Goal: Information Seeking & Learning: Check status

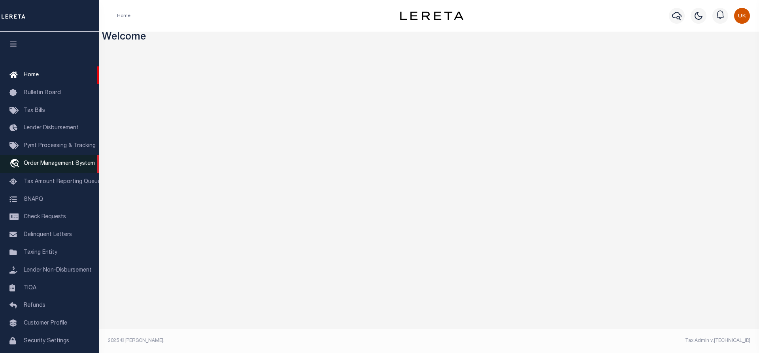
click at [47, 166] on span "Order Management System" at bounding box center [59, 164] width 71 height 6
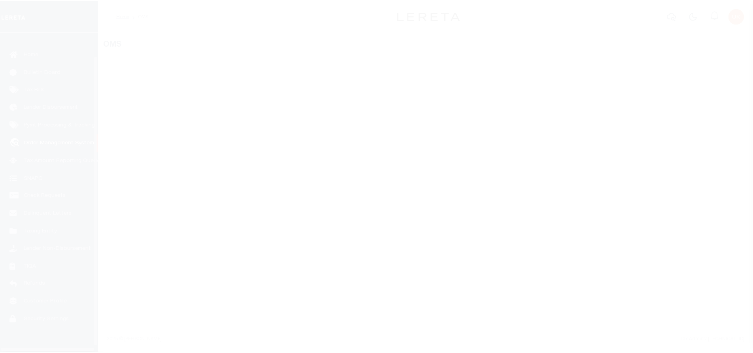
scroll to position [32, 0]
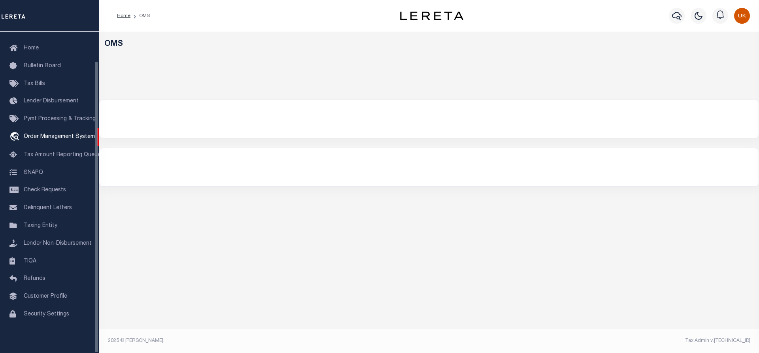
select select "200"
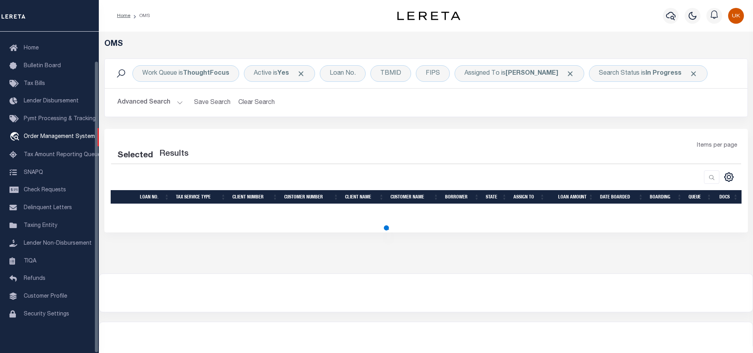
select select "200"
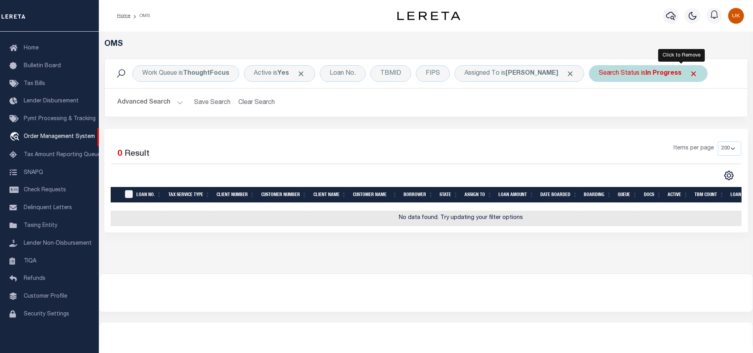
click at [689, 74] on span "Click to Remove" at bounding box center [693, 74] width 8 height 8
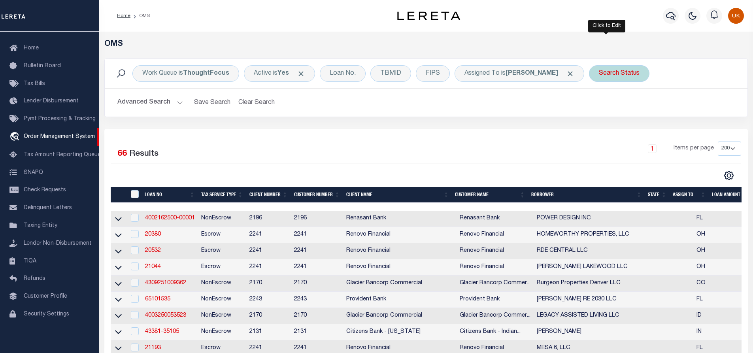
click at [620, 75] on div "Search Status" at bounding box center [619, 73] width 60 height 17
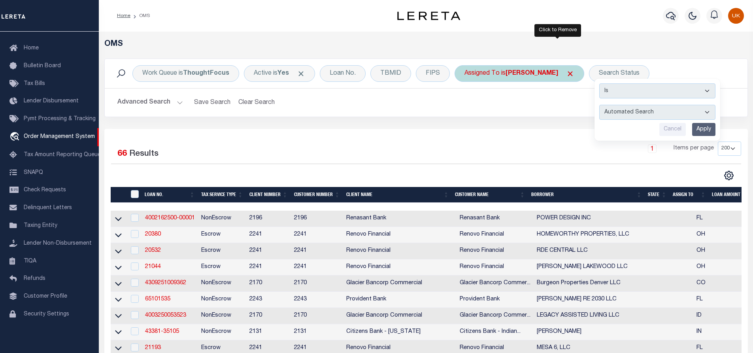
click at [566, 73] on span "Click to Remove" at bounding box center [570, 74] width 8 height 8
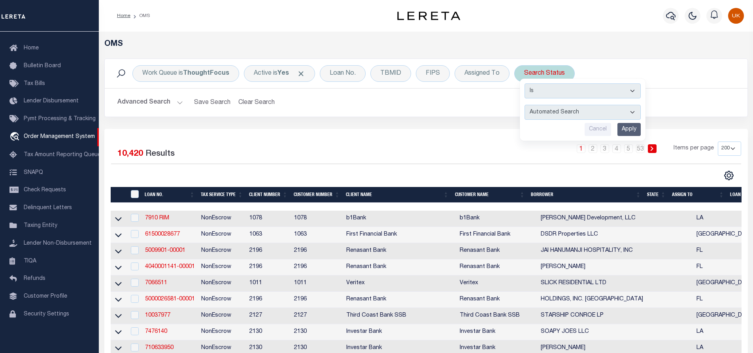
click at [550, 113] on select "Automated Search Bad Parcel Complete Duplicate Parcel High Dollar Reporting In …" at bounding box center [582, 112] width 116 height 15
select select "IP"
click at [524, 105] on select "Automated Search Bad Parcel Complete Duplicate Parcel High Dollar Reporting In …" at bounding box center [582, 112] width 116 height 15
click at [633, 128] on input "Apply" at bounding box center [628, 129] width 23 height 13
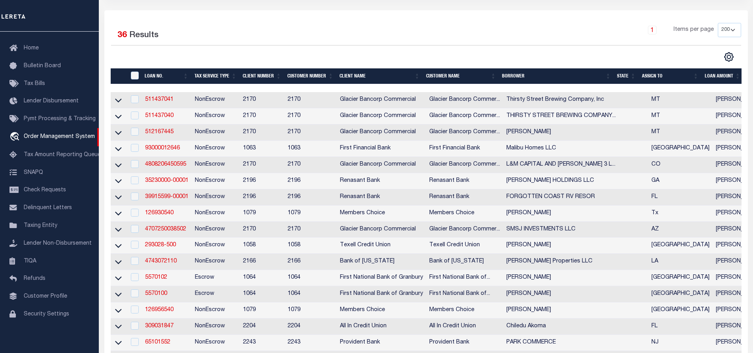
scroll to position [0, 0]
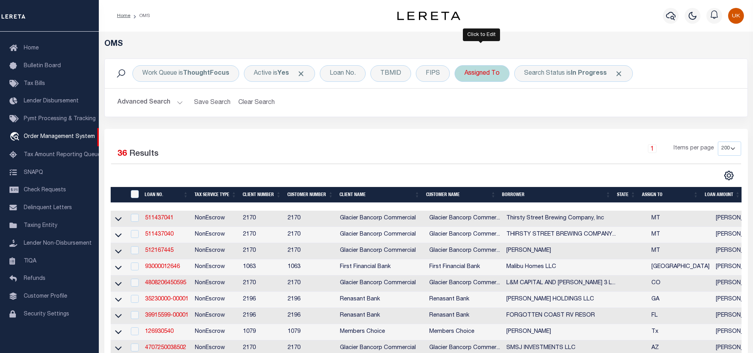
click at [495, 74] on div "Assigned To" at bounding box center [482, 73] width 55 height 17
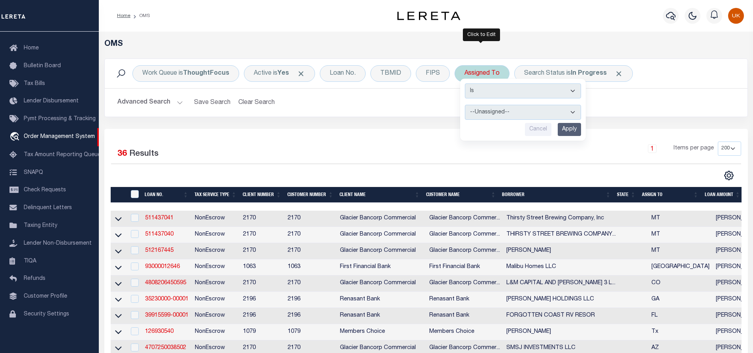
click at [495, 115] on select "--Unassigned-- [PERSON_NAME] [PERSON_NAME] [PERSON_NAME] [PERSON_NAME] [PERSON_…" at bounding box center [523, 112] width 116 height 15
select select "[PERSON_NAME]"
click at [465, 105] on select "--Unassigned-- [PERSON_NAME] [PERSON_NAME] [PERSON_NAME] [PERSON_NAME] [PERSON_…" at bounding box center [523, 112] width 116 height 15
click at [569, 130] on input "Apply" at bounding box center [569, 129] width 23 height 13
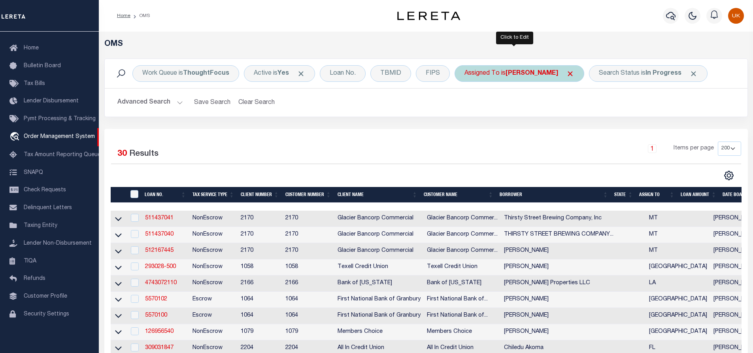
click at [541, 76] on b "[PERSON_NAME]" at bounding box center [531, 73] width 53 height 6
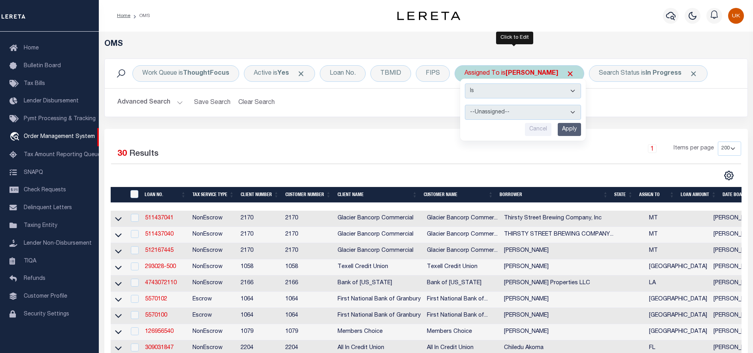
click at [498, 111] on select "--Unassigned-- [PERSON_NAME] [PERSON_NAME] [PERSON_NAME] [PERSON_NAME] [PERSON_…" at bounding box center [523, 112] width 116 height 15
select select "[PERSON_NAME]"
click at [465, 105] on select "--Unassigned-- [PERSON_NAME] [PERSON_NAME] [PERSON_NAME] [PERSON_NAME] [PERSON_…" at bounding box center [523, 112] width 116 height 15
click at [569, 132] on input "Apply" at bounding box center [569, 129] width 23 height 13
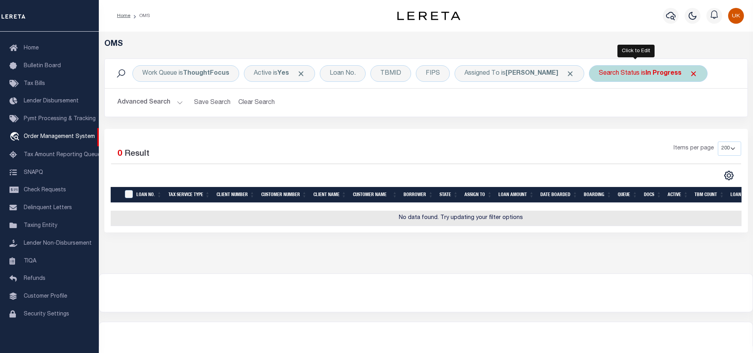
click at [653, 75] on b "In Progress" at bounding box center [663, 73] width 36 height 6
select select "IP"
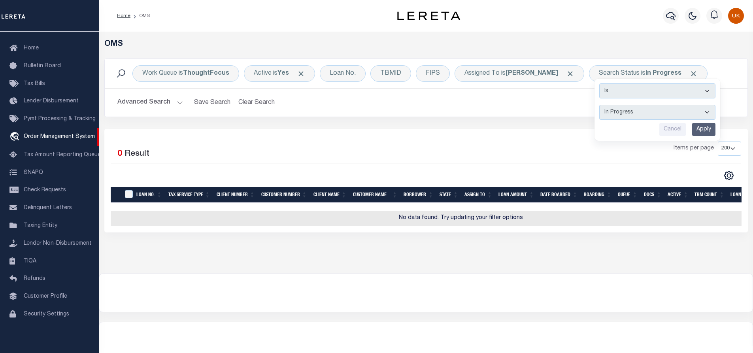
click at [500, 108] on h2 "Advanced Search Save Search Clear Search tblSearchTopScreen_dynamictable_____De…" at bounding box center [426, 102] width 630 height 15
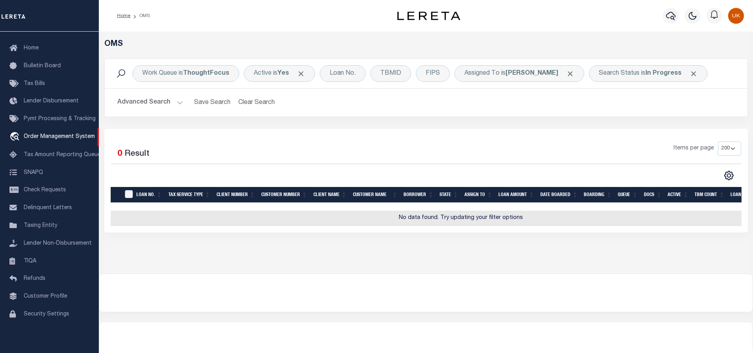
click at [284, 160] on div "Items per page 10 25 50 100 200" at bounding box center [507, 151] width 470 height 21
click at [663, 75] on b "In Progress" at bounding box center [663, 73] width 36 height 6
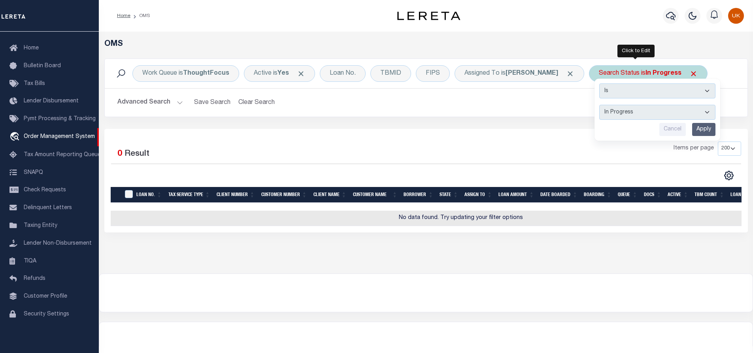
click at [693, 111] on select "Automated Search Bad Parcel Complete Duplicate Parcel High Dollar Reporting In …" at bounding box center [657, 112] width 116 height 15
select select "RD"
click at [599, 105] on select "Automated Search Bad Parcel Complete Duplicate Parcel High Dollar Reporting In …" at bounding box center [657, 112] width 116 height 15
click at [692, 126] on input "Apply" at bounding box center [703, 129] width 23 height 13
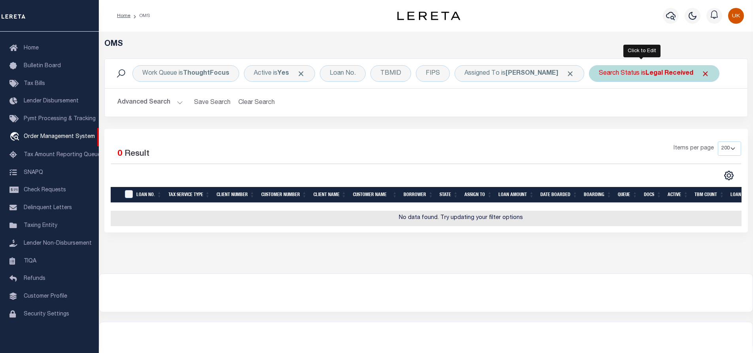
click at [647, 72] on b "Legal Received" at bounding box center [669, 73] width 48 height 6
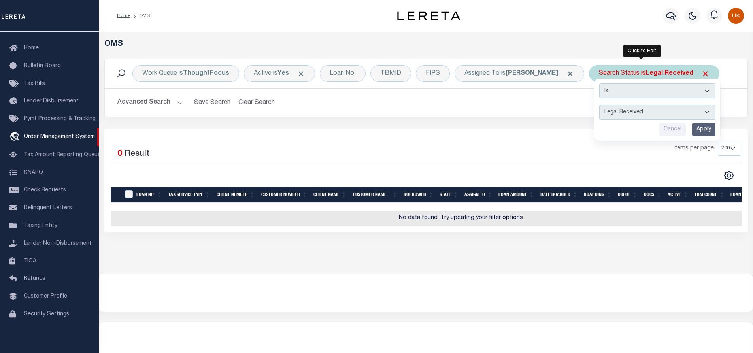
click at [651, 107] on select "Automated Search Bad Parcel Complete Duplicate Parcel High Dollar Reporting In …" at bounding box center [657, 112] width 116 height 15
select select "IP"
click at [599, 105] on select "Automated Search Bad Parcel Complete Duplicate Parcel High Dollar Reporting In …" at bounding box center [657, 112] width 116 height 15
click at [694, 128] on input "Apply" at bounding box center [703, 129] width 23 height 13
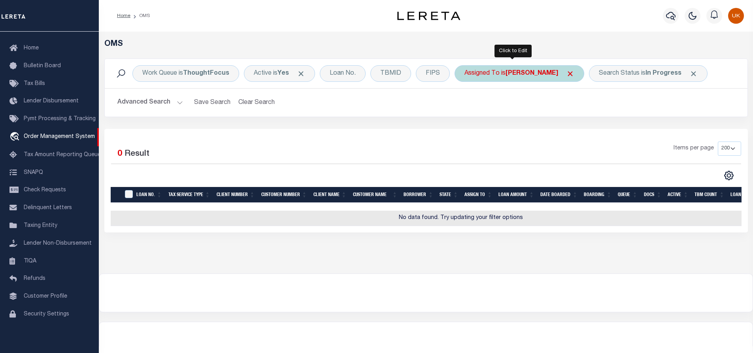
click at [522, 74] on b "[PERSON_NAME]" at bounding box center [531, 73] width 53 height 6
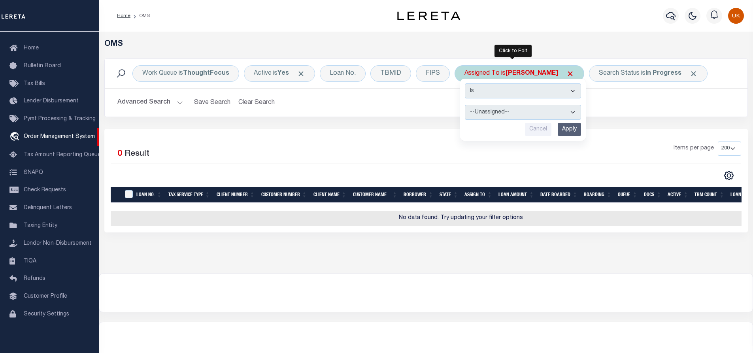
click at [492, 113] on select "--Unassigned-- [PERSON_NAME] [PERSON_NAME] [PERSON_NAME] [PERSON_NAME] [PERSON_…" at bounding box center [523, 112] width 116 height 15
select select "[PERSON_NAME]"
click at [465, 105] on select "--Unassigned-- [PERSON_NAME] [PERSON_NAME] [PERSON_NAME] [PERSON_NAME] [PERSON_…" at bounding box center [523, 112] width 116 height 15
click at [558, 126] on input "Apply" at bounding box center [569, 129] width 23 height 13
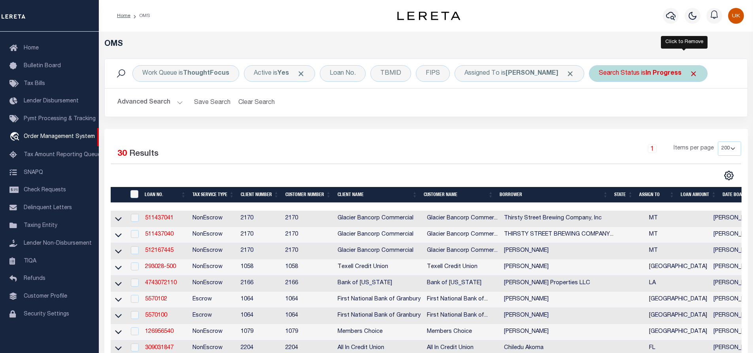
click at [689, 75] on span "Click to Remove" at bounding box center [693, 74] width 8 height 8
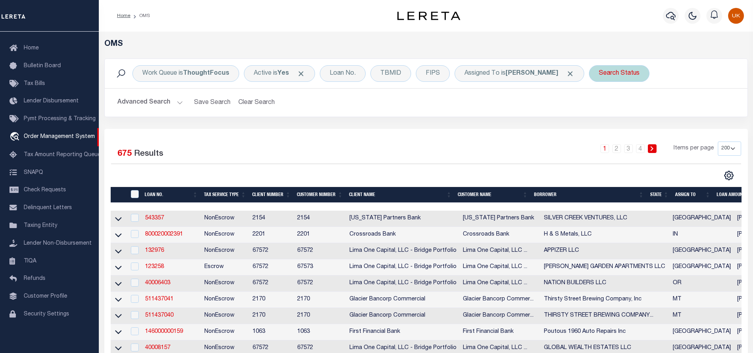
click at [624, 77] on div "Search Status" at bounding box center [619, 73] width 60 height 17
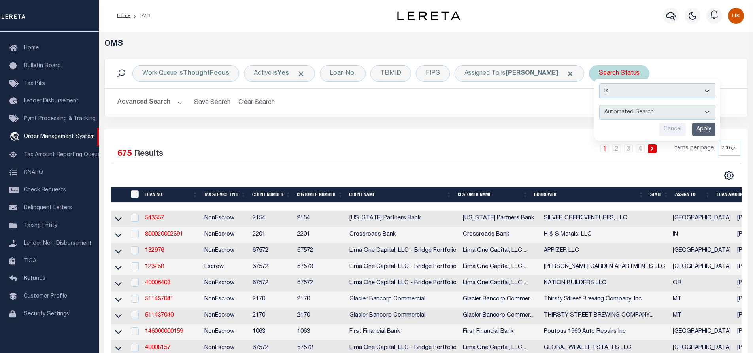
click at [619, 112] on select "Automated Search Bad Parcel Complete Duplicate Parcel High Dollar Reporting In …" at bounding box center [657, 112] width 116 height 15
select select "RD"
click at [599, 105] on select "Automated Search Bad Parcel Complete Duplicate Parcel High Dollar Reporting In …" at bounding box center [657, 112] width 116 height 15
click at [693, 130] on input "Apply" at bounding box center [703, 129] width 23 height 13
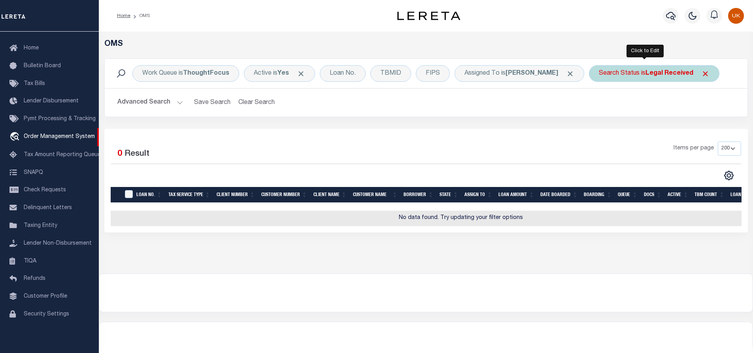
click at [645, 78] on div "Search Status is Legal Received" at bounding box center [654, 73] width 130 height 17
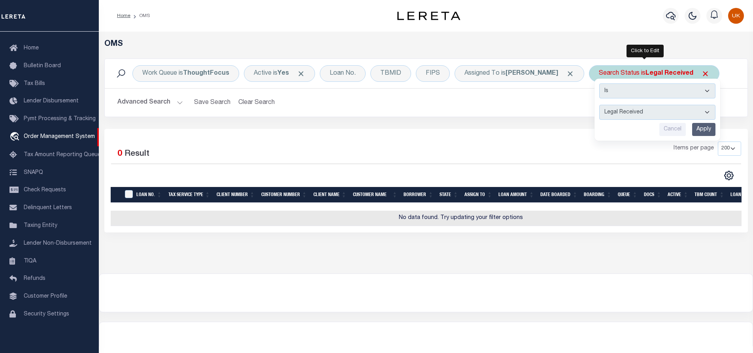
click at [633, 114] on select "Automated Search Bad Parcel Complete Duplicate Parcel High Dollar Reporting In …" at bounding box center [657, 112] width 116 height 15
select select "IP"
click at [599, 105] on select "Automated Search Bad Parcel Complete Duplicate Parcel High Dollar Reporting In …" at bounding box center [657, 112] width 116 height 15
click at [693, 129] on input "Apply" at bounding box center [703, 129] width 23 height 13
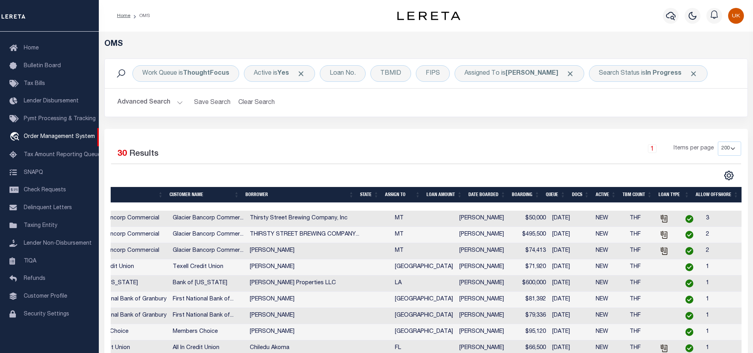
click at [574, 117] on div "Work Queue is ThoughtFocus Active is Yes Loan No. TBMID FIPS Assigned To is Mur…" at bounding box center [425, 87] width 643 height 58
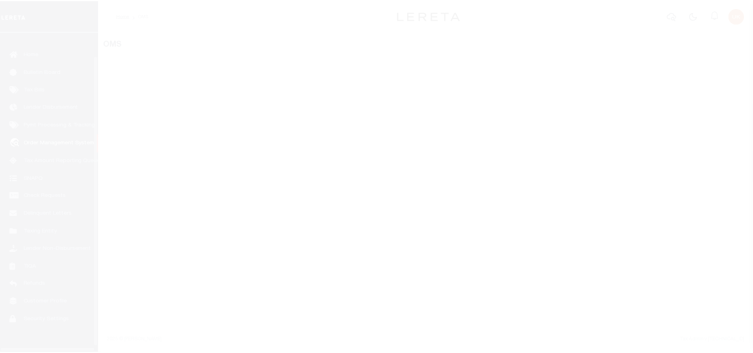
scroll to position [32, 0]
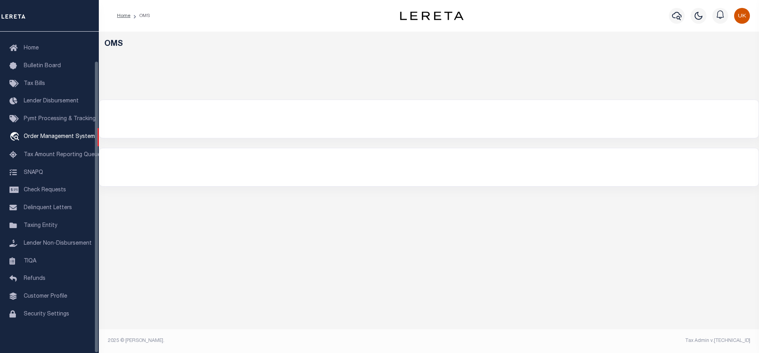
select select "200"
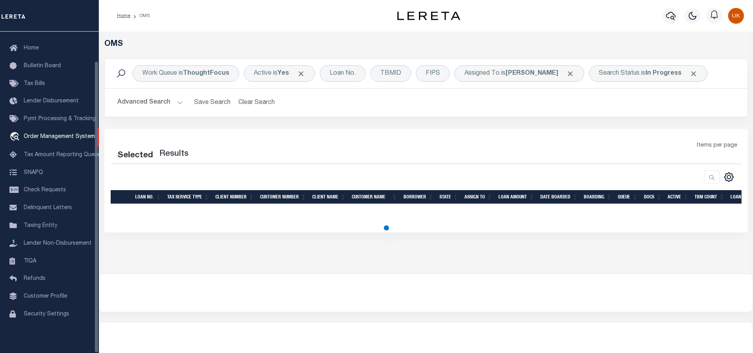
select select "200"
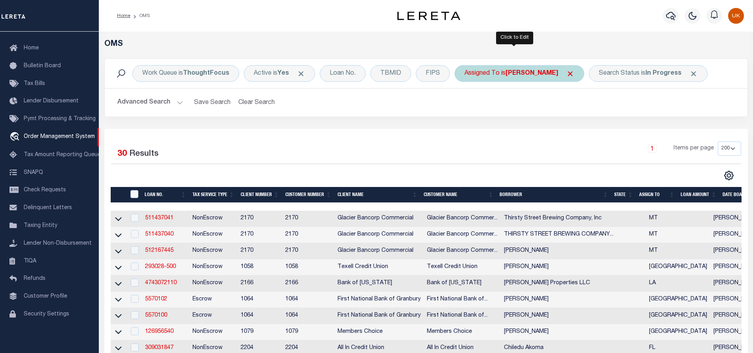
click at [531, 74] on b "[PERSON_NAME]" at bounding box center [531, 73] width 53 height 6
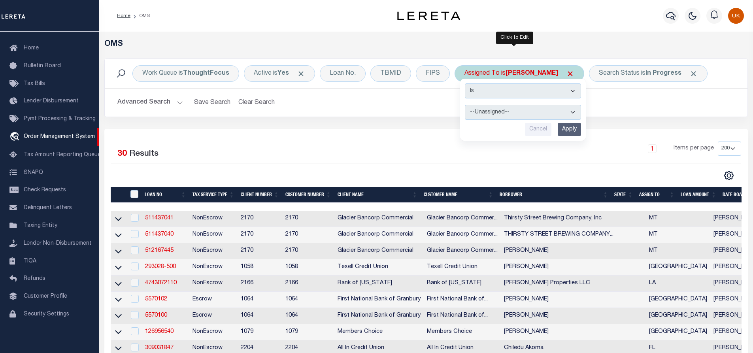
click at [514, 113] on select "--Unassigned-- [PERSON_NAME] [PERSON_NAME] [PERSON_NAME] [PERSON_NAME] [PERSON_…" at bounding box center [523, 112] width 116 height 15
select select "[PERSON_NAME]"
click at [465, 105] on select "--Unassigned-- [PERSON_NAME] [PERSON_NAME] [PERSON_NAME] [PERSON_NAME] [PERSON_…" at bounding box center [523, 112] width 116 height 15
click at [573, 131] on input "Apply" at bounding box center [569, 129] width 23 height 13
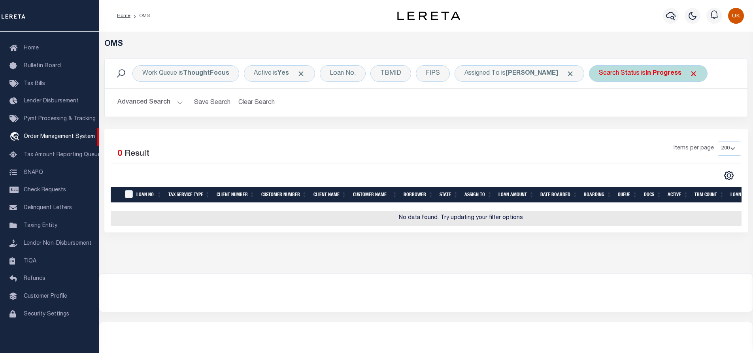
click at [632, 76] on div "Search Status is In Progress" at bounding box center [648, 73] width 119 height 17
select select "IP"
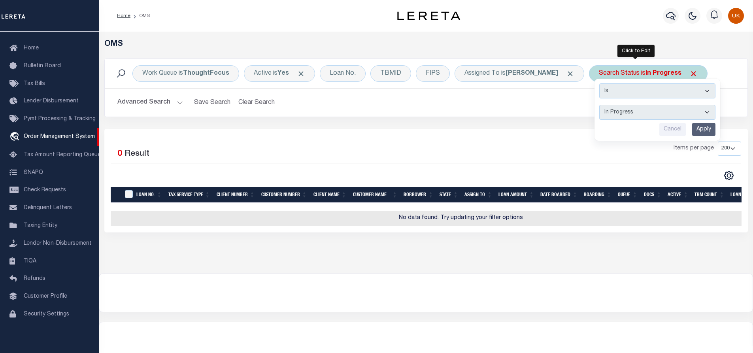
click at [622, 113] on select "Automated Search Bad Parcel Complete Duplicate Parcel High Dollar Reporting In …" at bounding box center [657, 112] width 116 height 15
click at [599, 105] on select "Automated Search Bad Parcel Complete Duplicate Parcel High Dollar Reporting In …" at bounding box center [657, 112] width 116 height 15
click at [520, 131] on div "Selected 0 Result Items per page 10 25 50 100 200" at bounding box center [425, 181] width 643 height 104
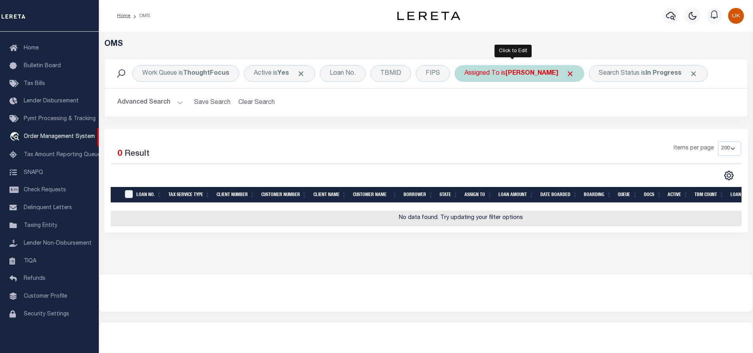
click at [537, 75] on b "[PERSON_NAME]" at bounding box center [531, 73] width 53 height 6
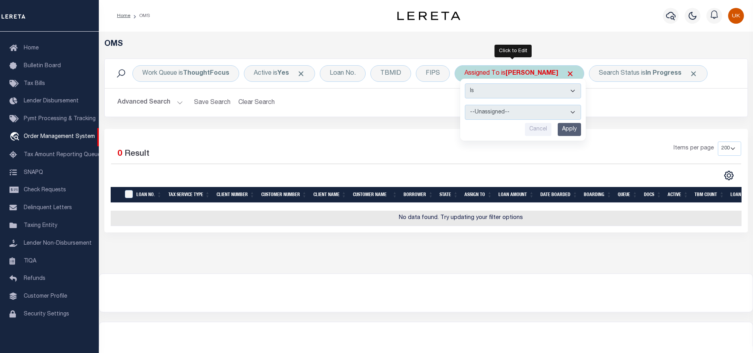
click at [506, 115] on select "--Unassigned-- [PERSON_NAME] [PERSON_NAME] [PERSON_NAME] [PERSON_NAME] [PERSON_…" at bounding box center [523, 112] width 116 height 15
select select "[PERSON_NAME]"
click at [465, 105] on select "--Unassigned-- [PERSON_NAME] [PERSON_NAME] [PERSON_NAME] [PERSON_NAME] [PERSON_…" at bounding box center [523, 112] width 116 height 15
click at [568, 129] on input "Apply" at bounding box center [569, 129] width 23 height 13
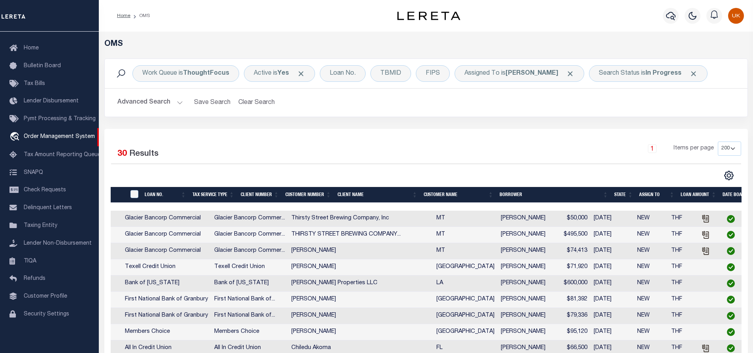
scroll to position [0, 213]
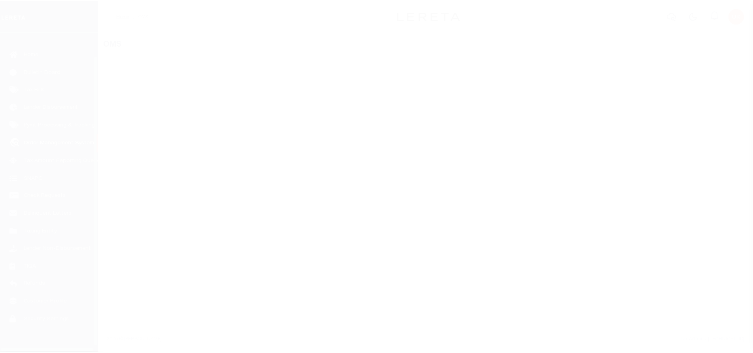
scroll to position [32, 0]
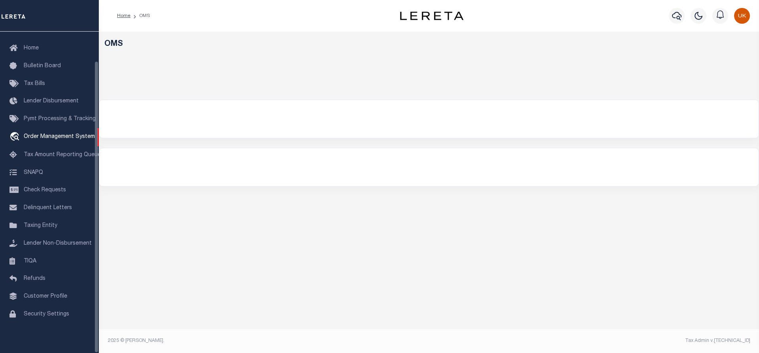
select select "200"
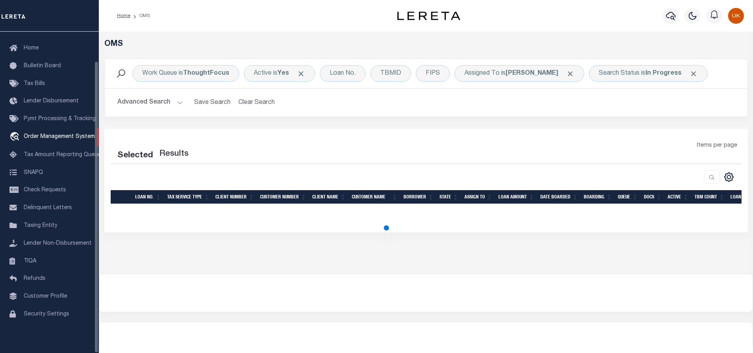
select select "200"
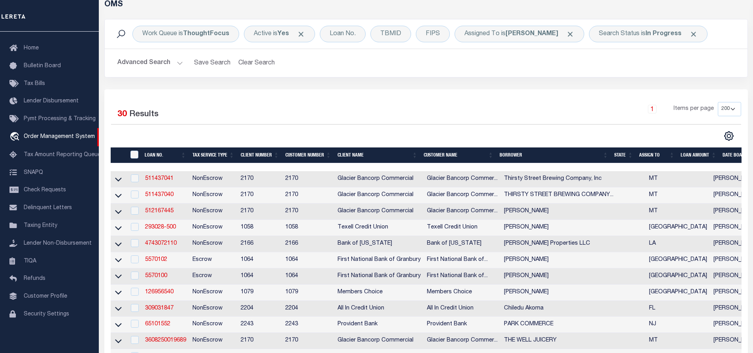
scroll to position [0, 0]
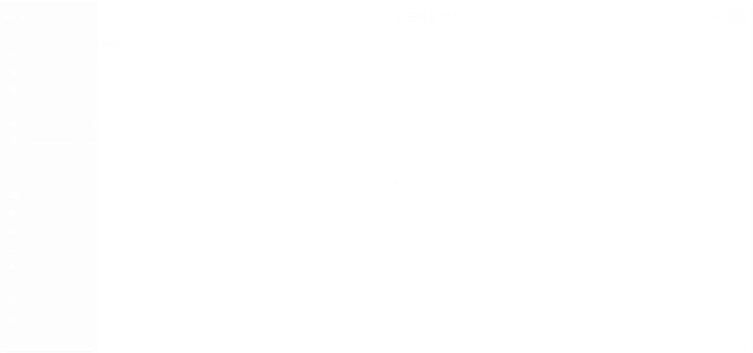
scroll to position [32, 0]
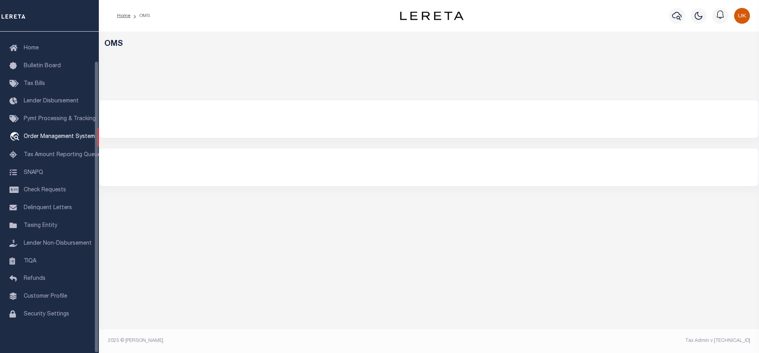
select select "200"
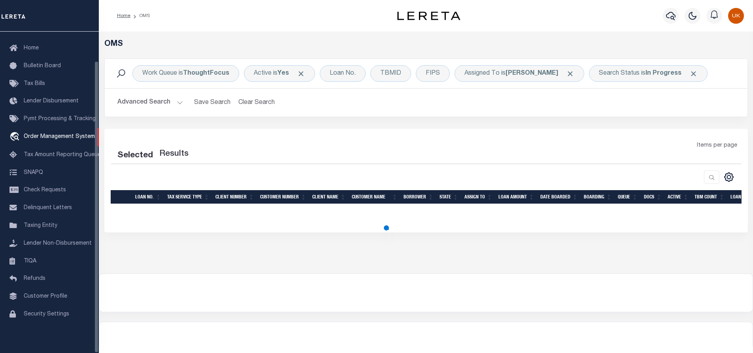
select select "200"
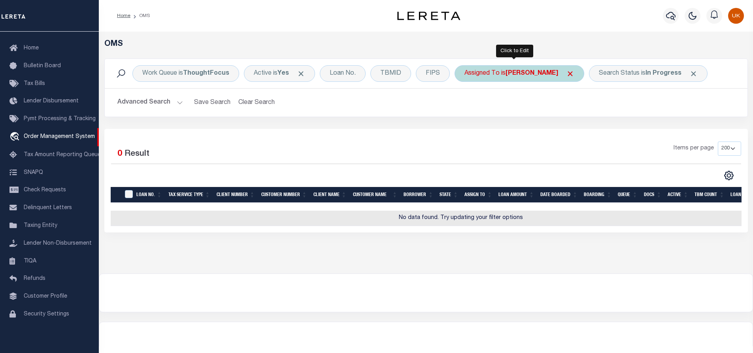
click at [526, 74] on b "[PERSON_NAME]" at bounding box center [531, 73] width 53 height 6
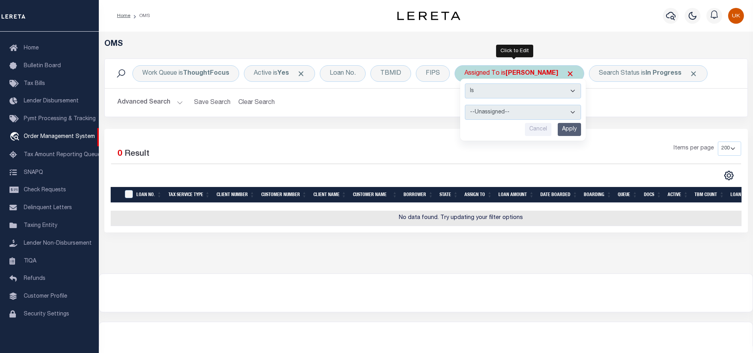
click at [495, 113] on select "--Unassigned-- [PERSON_NAME] [PERSON_NAME] [PERSON_NAME] [PERSON_NAME] [PERSON_…" at bounding box center [523, 112] width 116 height 15
select select "[PERSON_NAME]"
click at [465, 105] on select "--Unassigned-- [PERSON_NAME] [PERSON_NAME] [PERSON_NAME] [PERSON_NAME] [PERSON_…" at bounding box center [523, 112] width 116 height 15
click at [567, 131] on input "Apply" at bounding box center [569, 129] width 23 height 13
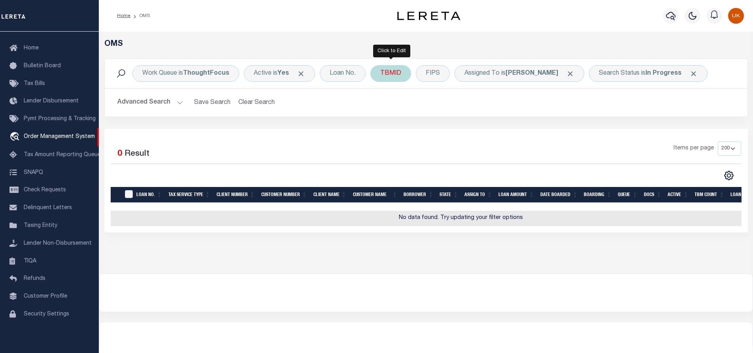
click at [392, 75] on div "TBMID" at bounding box center [390, 73] width 41 height 17
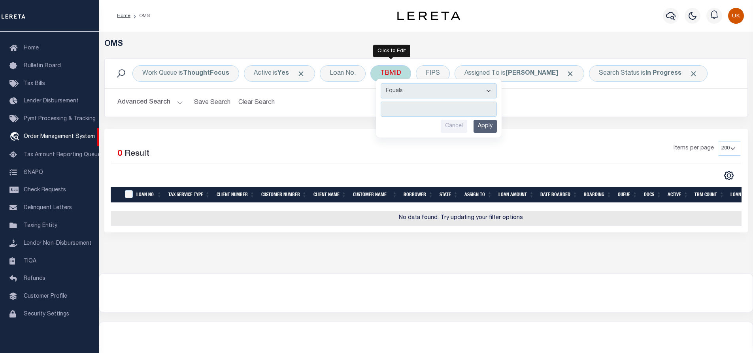
click at [392, 111] on input "number" at bounding box center [439, 109] width 116 height 15
type input "3520741"
click at [485, 129] on input "Apply" at bounding box center [484, 126] width 23 height 13
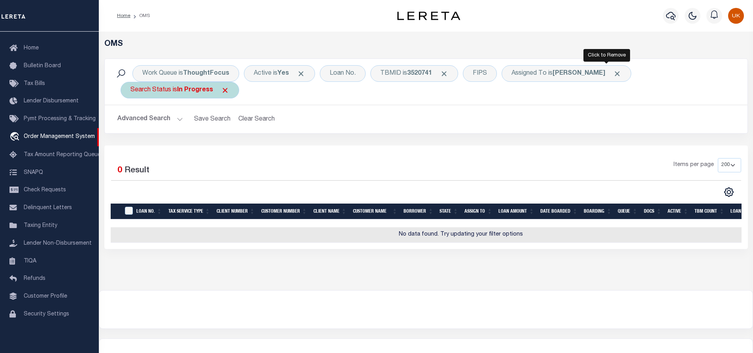
click at [613, 74] on span "Click to Remove" at bounding box center [617, 74] width 8 height 8
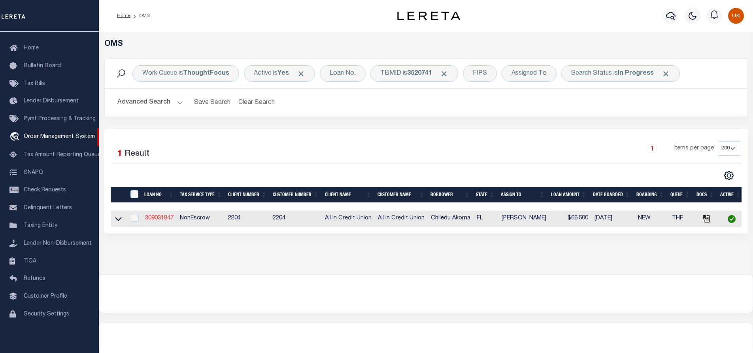
click at [162, 219] on link "309031847" at bounding box center [159, 218] width 28 height 6
type input "309031847"
type input "Chiledu Akoma"
select select
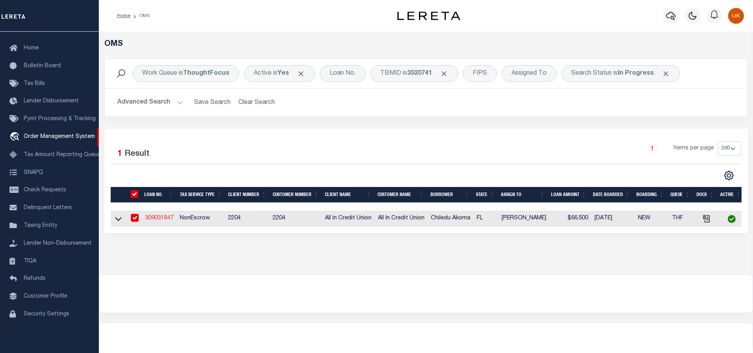
type input "[DATE]"
select select "400"
select select "10"
select select "NonEscrow"
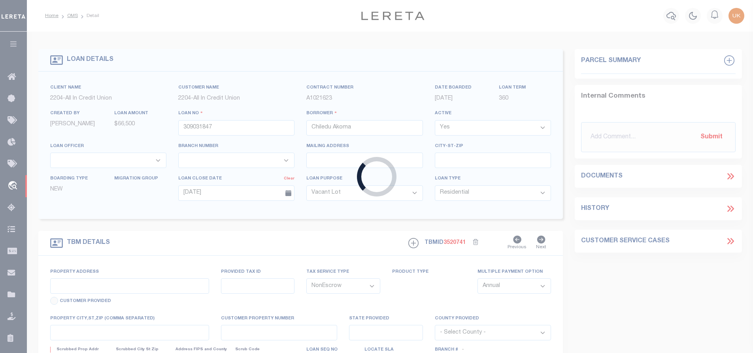
select select "44319"
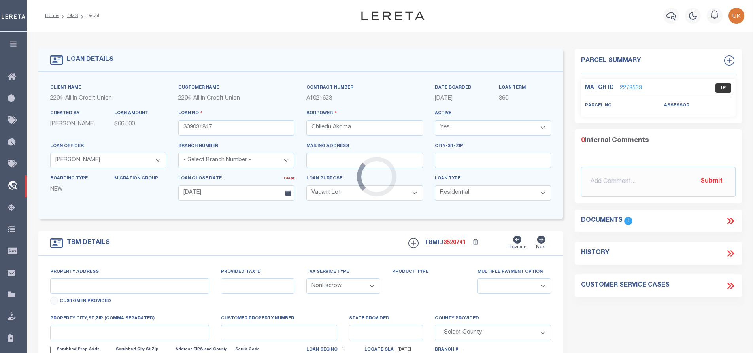
type input "Lot 42 Seacoast Estates"
type input "08-3N-19-19030-000-0020"
select select
type input "[GEOGRAPHIC_DATA] 32433"
type input "FL"
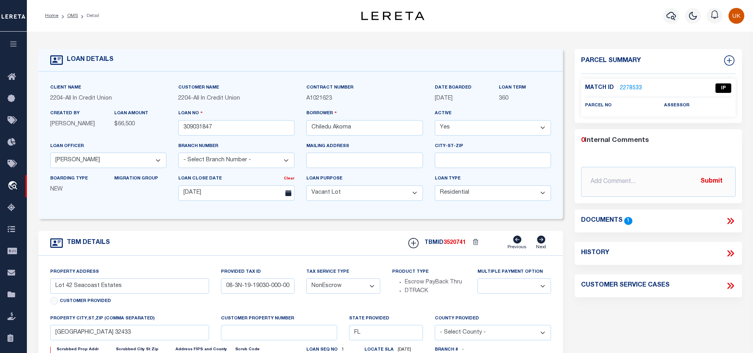
click at [627, 85] on link "2278533" at bounding box center [631, 88] width 22 height 8
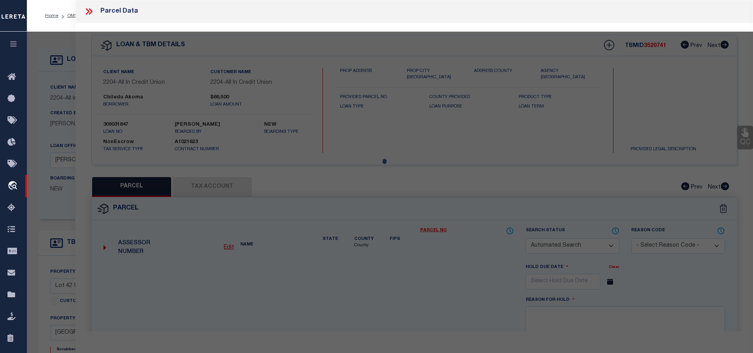
checkbox input "false"
select select "IP"
checkbox input "false"
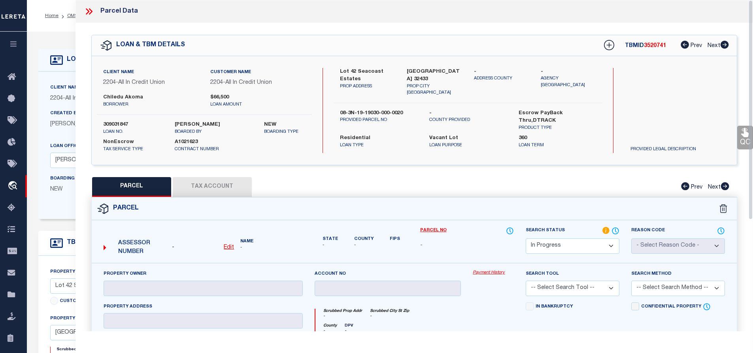
click at [88, 11] on icon at bounding box center [88, 11] width 4 height 6
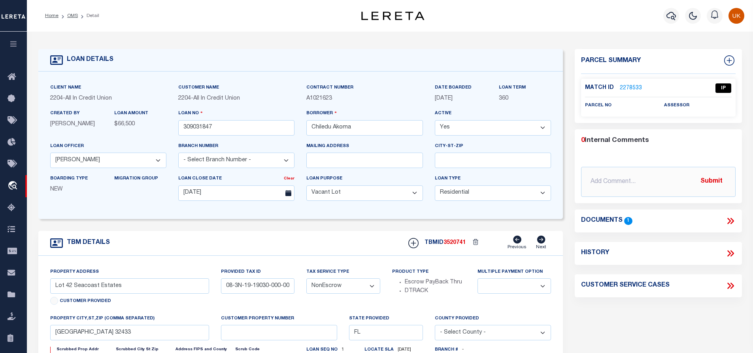
click at [732, 220] on icon at bounding box center [730, 221] width 10 height 10
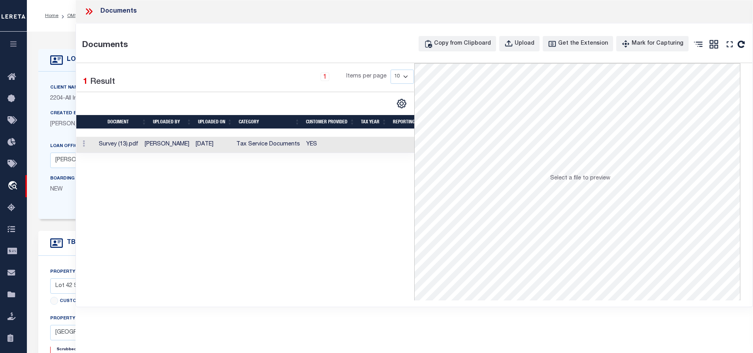
click at [96, 145] on td at bounding box center [85, 145] width 19 height 16
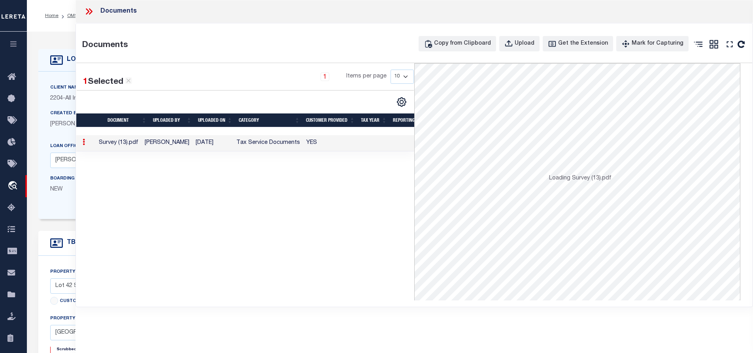
click at [96, 145] on td at bounding box center [85, 143] width 19 height 16
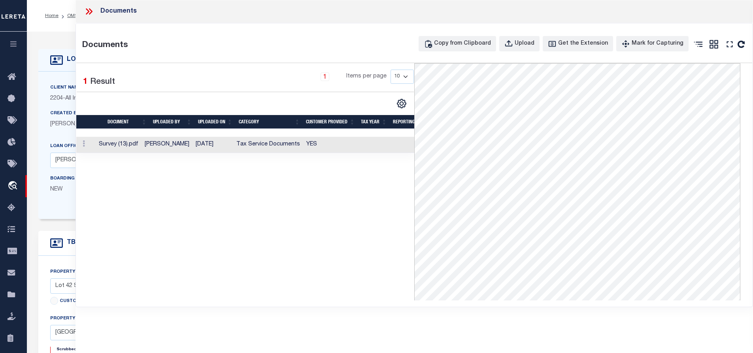
click at [87, 13] on icon at bounding box center [88, 11] width 4 height 6
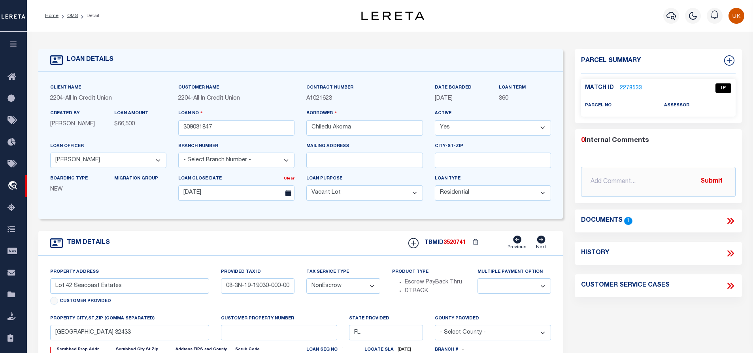
click at [624, 87] on link "2278533" at bounding box center [631, 88] width 22 height 8
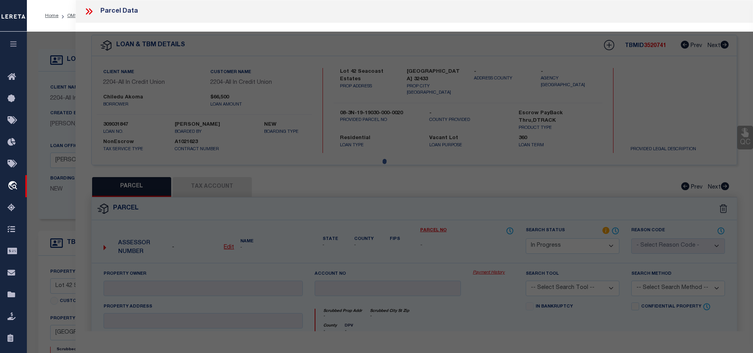
select select "AS"
checkbox input "false"
select select "IP"
checkbox input "false"
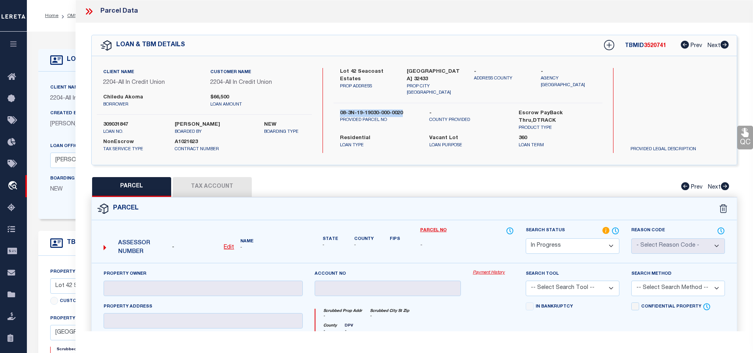
drag, startPoint x: 341, startPoint y: 105, endPoint x: 405, endPoint y: 108, distance: 64.5
click at [405, 109] on div "08-3N-19-19030-000-0020 PROVIDED PARCEL NO" at bounding box center [378, 120] width 89 height 22
copy label "08-3N-19-19030-000-0020"
drag, startPoint x: 104, startPoint y: 96, endPoint x: 153, endPoint y: 96, distance: 48.6
click at [153, 96] on label "Chiledu Akoma" at bounding box center [150, 98] width 95 height 8
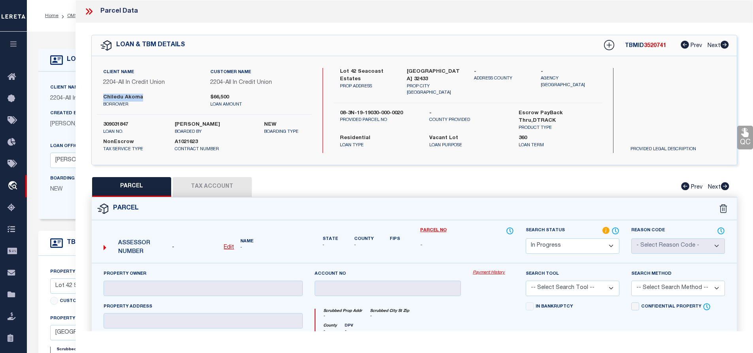
copy label "Chiledu Akoma"
drag, startPoint x: 342, startPoint y: 105, endPoint x: 402, endPoint y: 105, distance: 60.5
click at [402, 109] on label "08-3N-19-19030-000-0020" at bounding box center [378, 113] width 77 height 8
copy label "08-3N-19-19030-000-0020"
drag, startPoint x: 343, startPoint y: 70, endPoint x: 362, endPoint y: 79, distance: 20.0
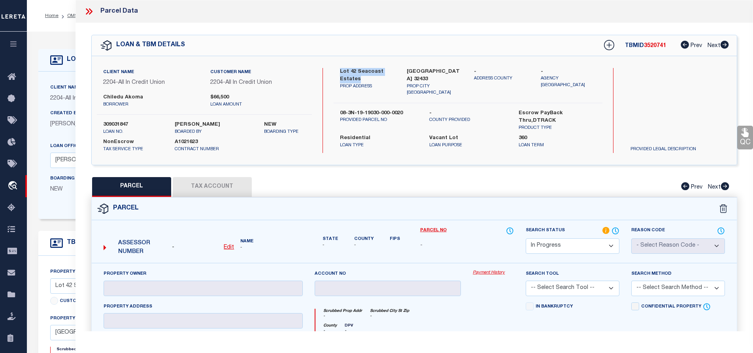
click at [362, 79] on label "Lot 42 Seacoast Estates" at bounding box center [367, 75] width 55 height 15
copy label "Lot 42 Seacoast Estates"
click at [88, 11] on icon at bounding box center [88, 11] width 4 height 6
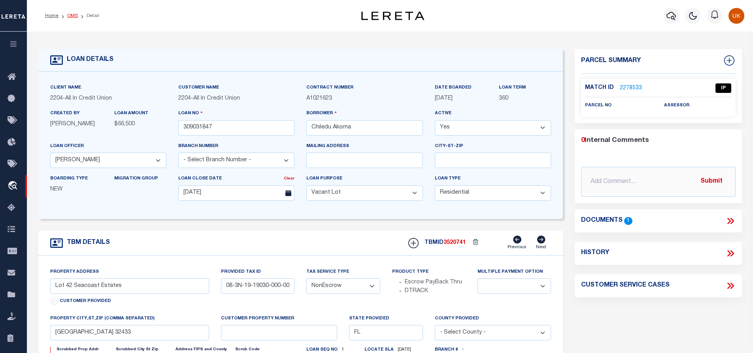
click at [74, 15] on link "OMS" at bounding box center [72, 15] width 11 height 5
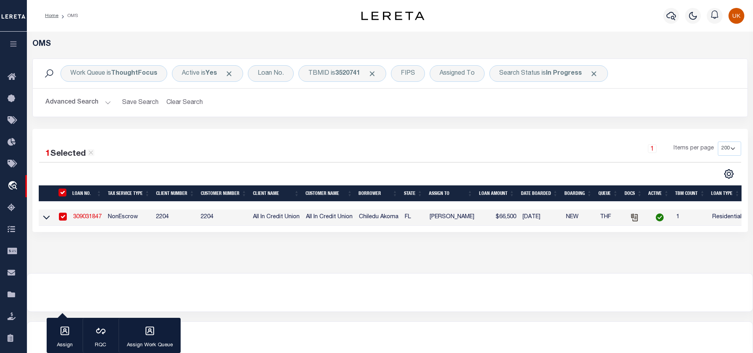
click at [287, 256] on div "OMS Work Queue is ThoughtFocus Active is Yes Loan No. TBMID is 3520741 FIPS Ass…" at bounding box center [390, 152] width 726 height 241
click at [375, 74] on span "Click to Remove" at bounding box center [372, 74] width 8 height 8
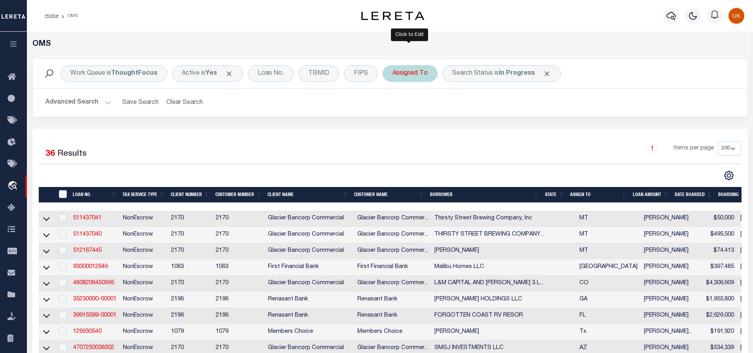
click at [420, 78] on div "Assigned To" at bounding box center [410, 73] width 55 height 17
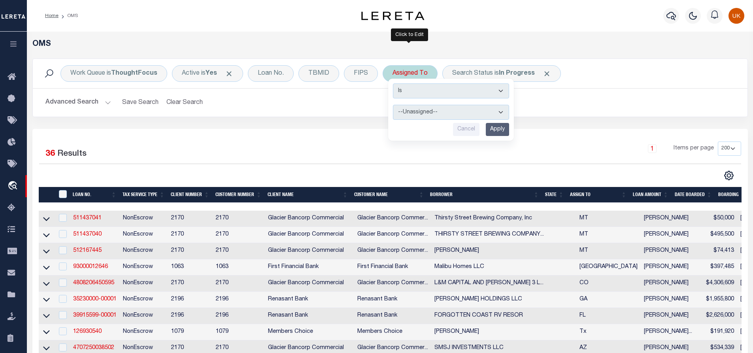
click at [424, 115] on select "--Unassigned-- [PERSON_NAME] [PERSON_NAME] [PERSON_NAME] [PERSON_NAME] [PERSON_…" at bounding box center [451, 112] width 116 height 15
select select "[PERSON_NAME]"
click at [393, 105] on select "--Unassigned-- [PERSON_NAME] [PERSON_NAME] [PERSON_NAME] [PERSON_NAME] [PERSON_…" at bounding box center [451, 112] width 116 height 15
click at [497, 127] on input "Apply" at bounding box center [497, 129] width 23 height 13
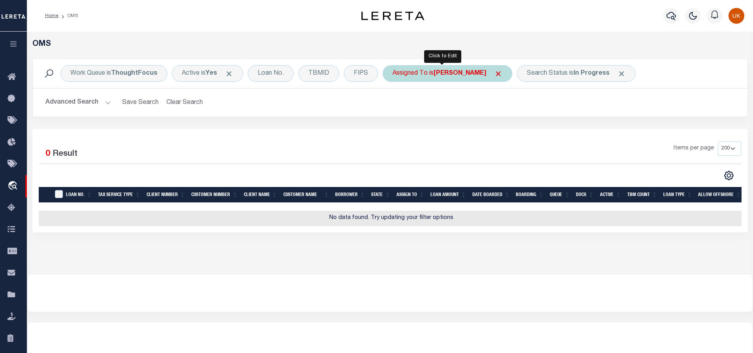
click at [465, 77] on div "Assigned To is [PERSON_NAME]" at bounding box center [448, 73] width 130 height 17
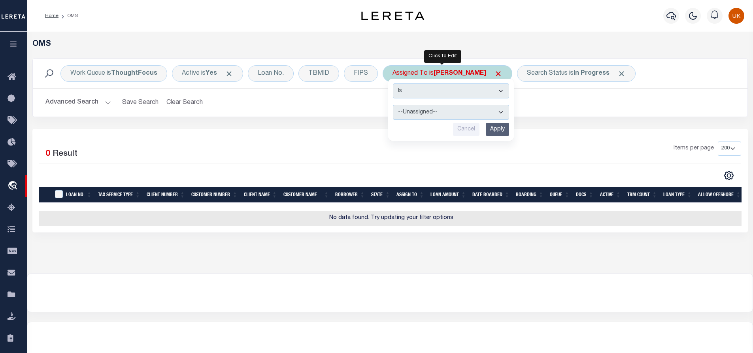
click at [441, 113] on select "--Unassigned-- [PERSON_NAME] [PERSON_NAME] [PERSON_NAME] [PERSON_NAME] [PERSON_…" at bounding box center [451, 112] width 116 height 15
select select "[PERSON_NAME]"
click at [393, 105] on select "--Unassigned-- [PERSON_NAME] [PERSON_NAME] [PERSON_NAME] [PERSON_NAME] [PERSON_…" at bounding box center [451, 112] width 116 height 15
click at [508, 131] on input "Apply" at bounding box center [497, 129] width 23 height 13
